Goal: Task Accomplishment & Management: Manage account settings

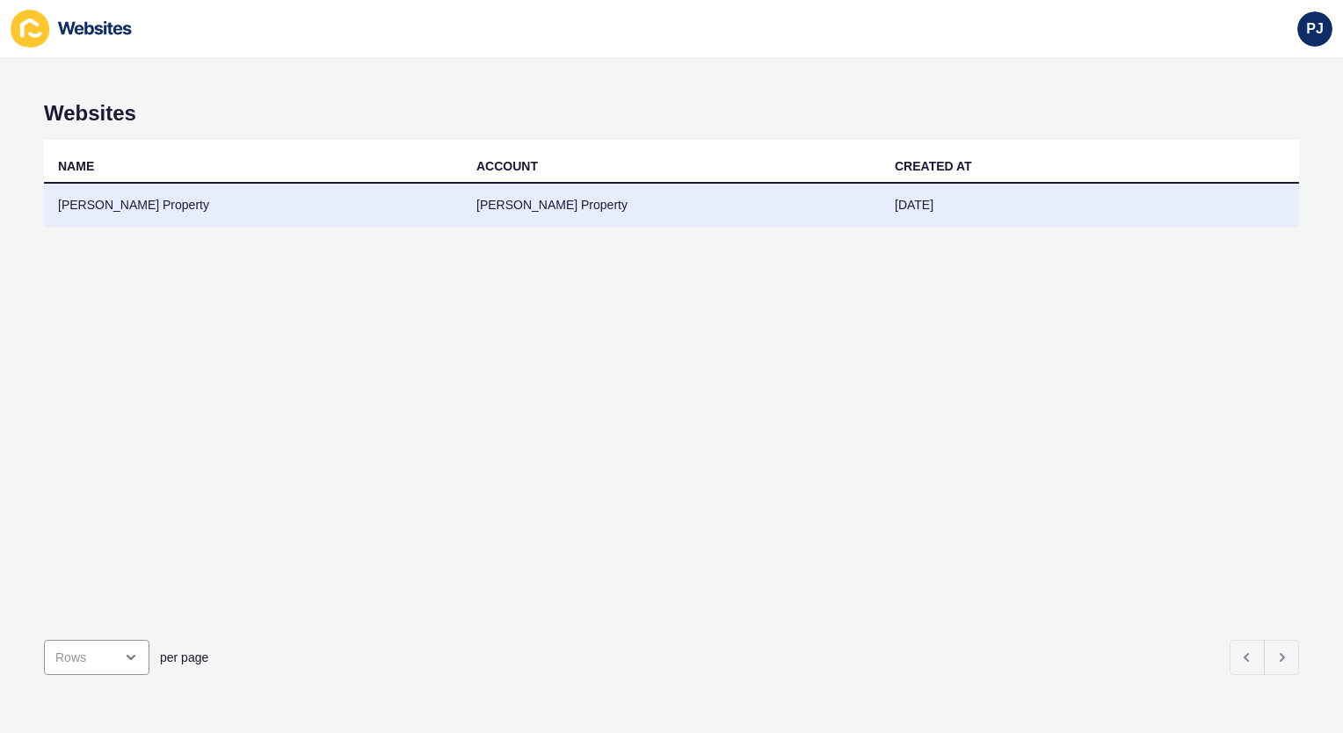
click at [182, 211] on td "[PERSON_NAME] Property" at bounding box center [253, 205] width 418 height 43
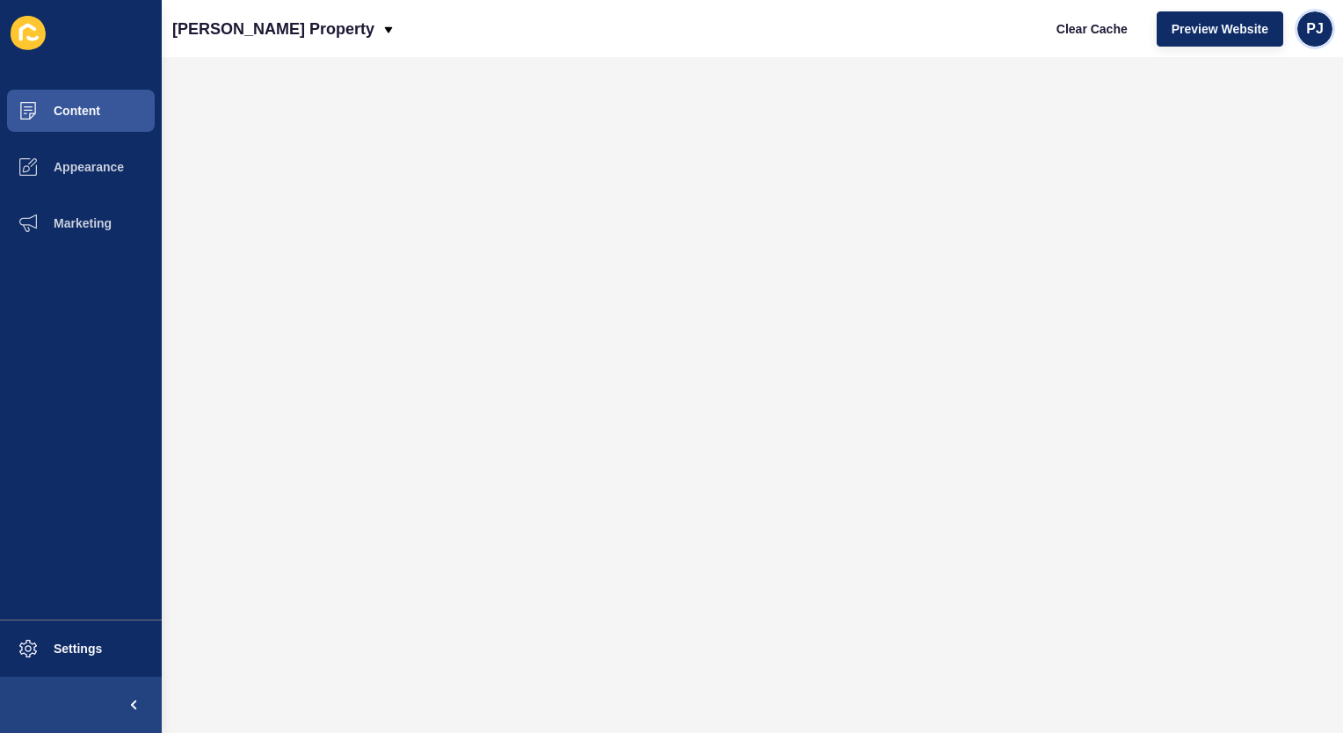
click at [1309, 33] on span "PJ" at bounding box center [1315, 29] width 18 height 18
click at [1262, 69] on link "[PERSON_NAME]" at bounding box center [1274, 69] width 129 height 39
click at [81, 642] on span "Settings" at bounding box center [49, 649] width 105 height 14
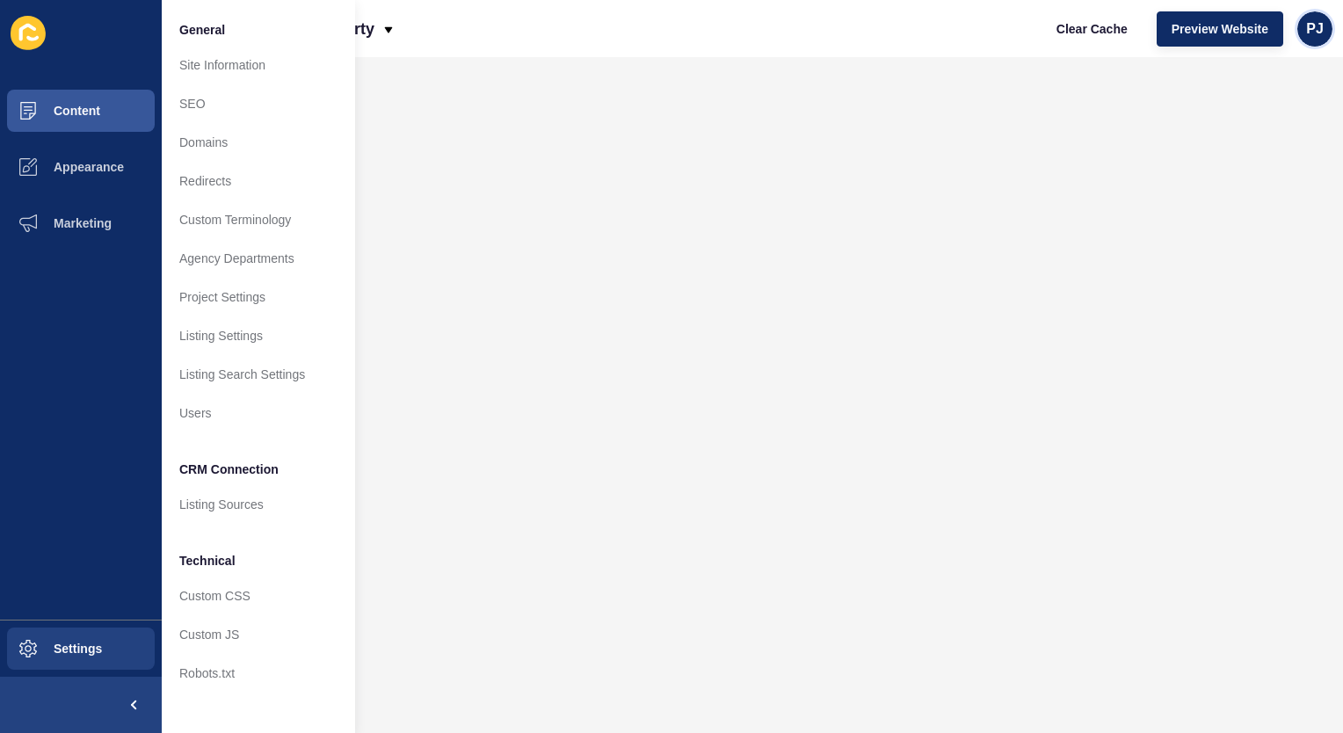
click at [1320, 41] on div "PJ" at bounding box center [1314, 28] width 35 height 35
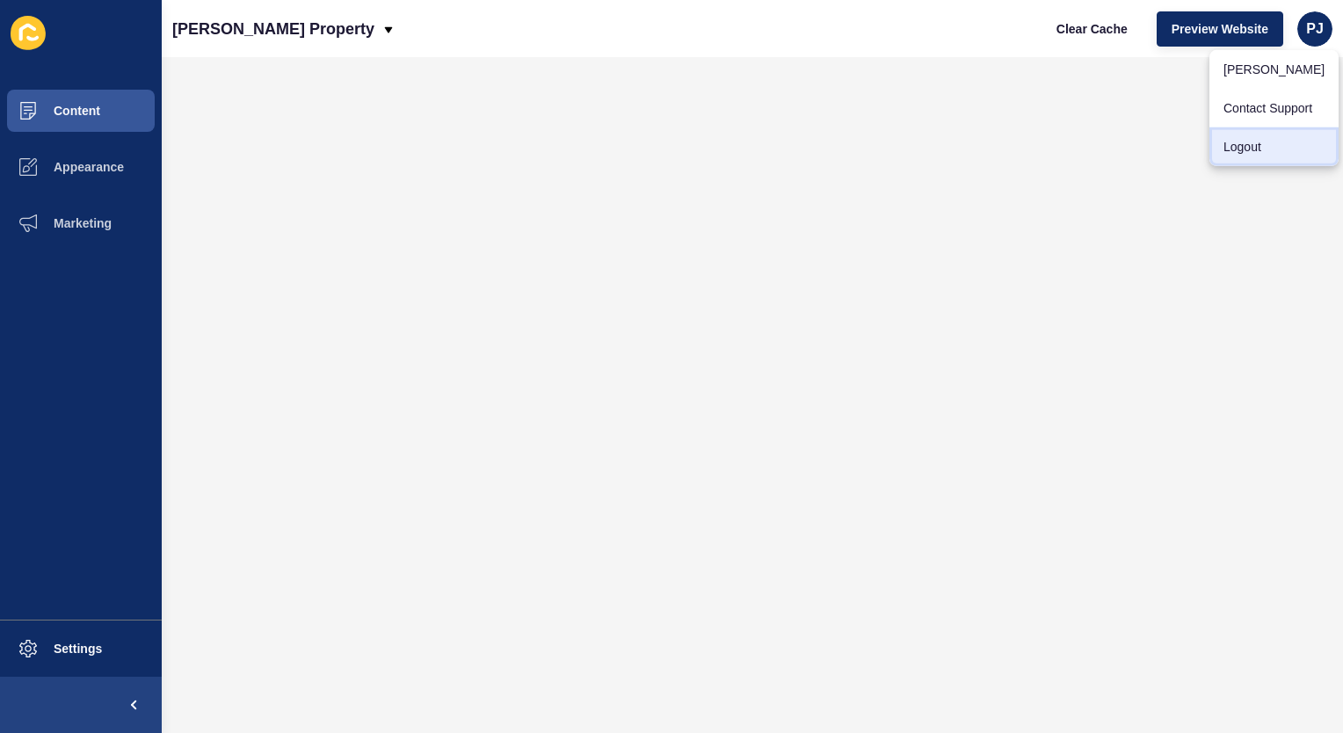
click at [1282, 153] on link "Logout" at bounding box center [1274, 146] width 129 height 39
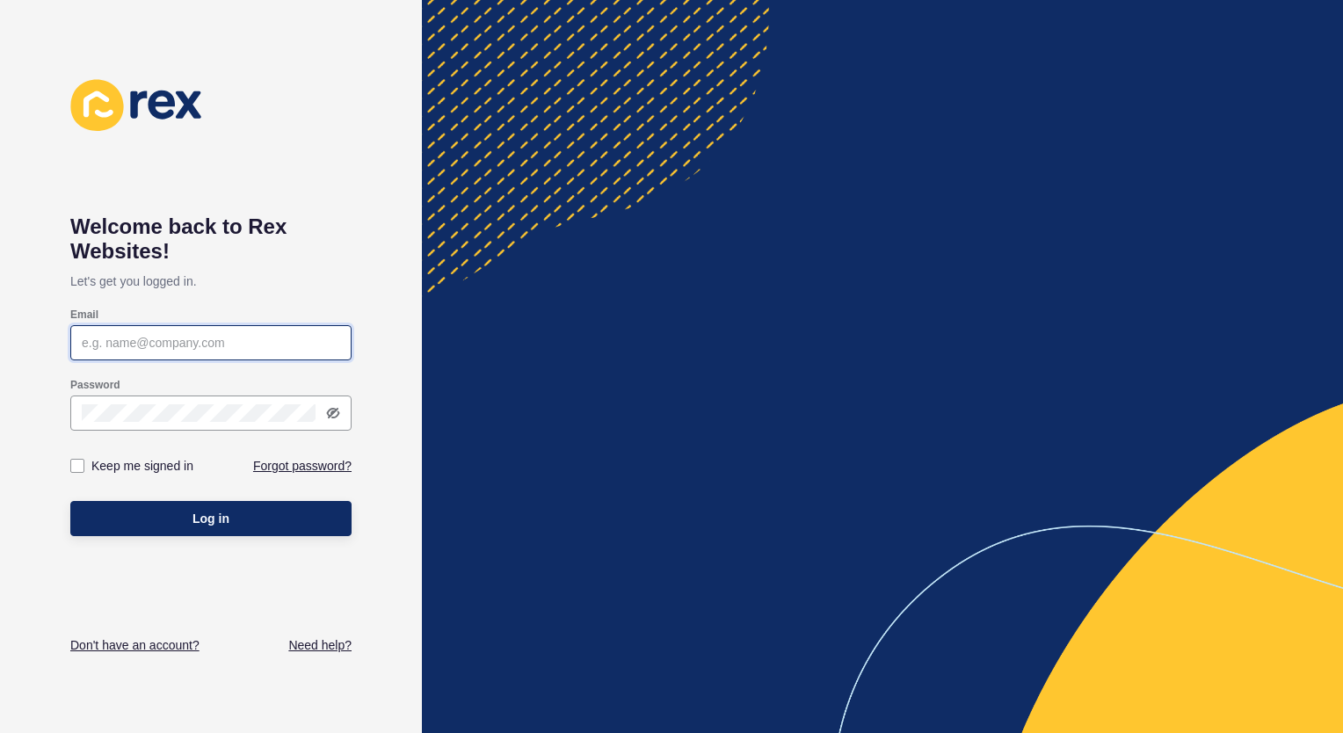
type input "[EMAIL_ADDRESS][DOMAIN_NAME]"
drag, startPoint x: 229, startPoint y: 335, endPoint x: 77, endPoint y: 339, distance: 152.1
click at [62, 348] on div "Welcome back to [PERSON_NAME] Websites! Let's get you logged in. Email [EMAIL_A…" at bounding box center [211, 366] width 422 height 733
click at [334, 414] on icon at bounding box center [333, 413] width 14 height 14
drag, startPoint x: 246, startPoint y: 403, endPoint x: 34, endPoint y: 397, distance: 211.9
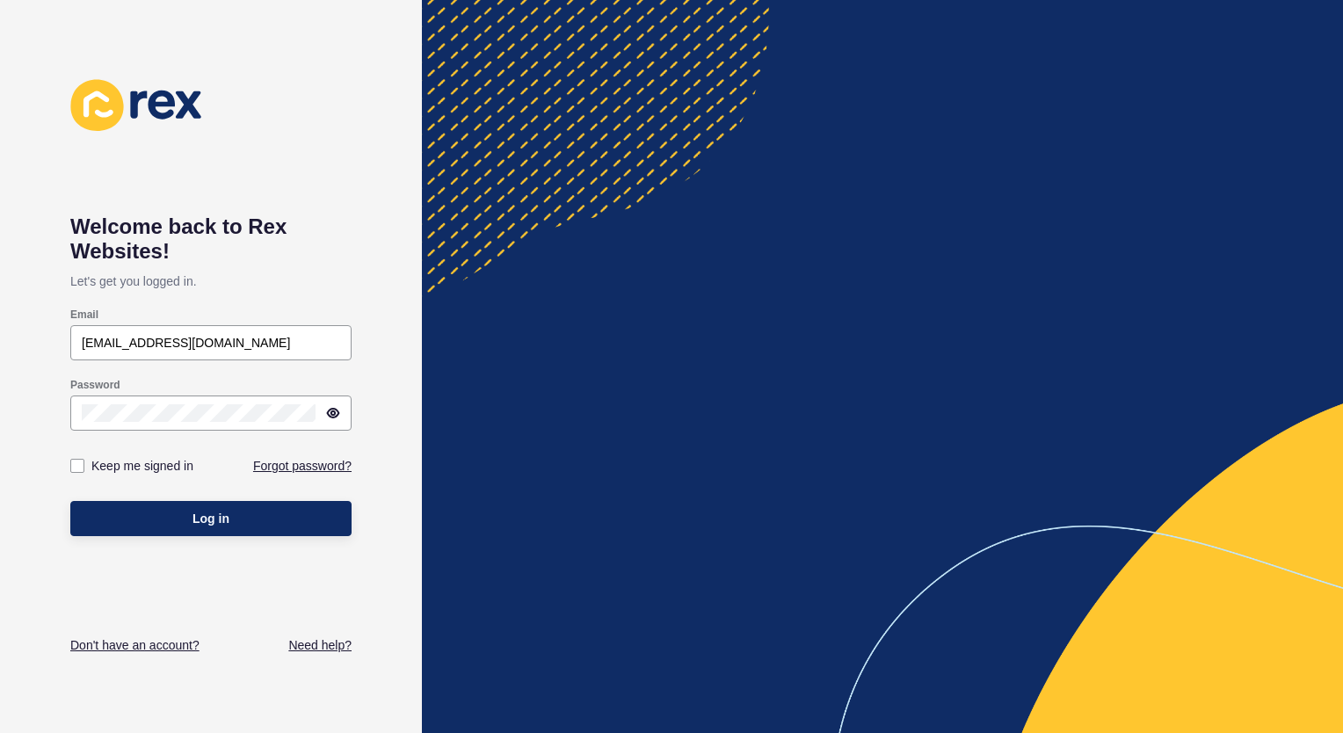
click at [34, 397] on div "Welcome back to [PERSON_NAME] Websites! Let's get you logged in. Email [EMAIL_A…" at bounding box center [211, 366] width 422 height 733
